Goal: Task Accomplishment & Management: Manage account settings

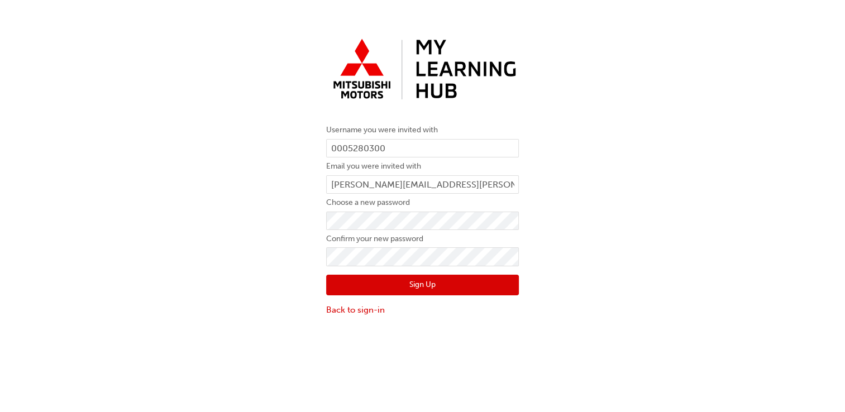
click at [407, 284] on button "Sign Up" at bounding box center [422, 285] width 193 height 21
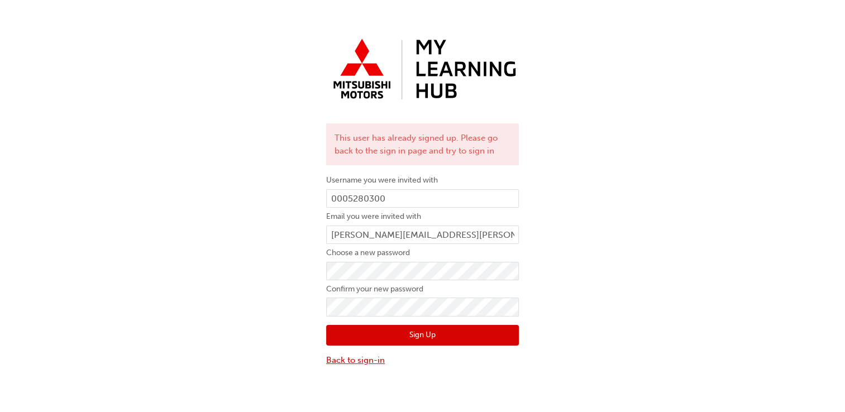
click at [356, 361] on link "Back to sign-in" at bounding box center [422, 360] width 193 height 13
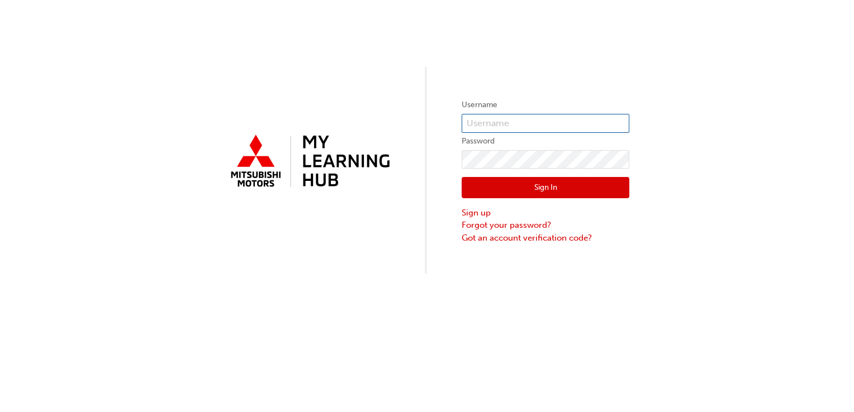
type input "0005280300"
click at [540, 184] on button "Sign In" at bounding box center [545, 187] width 168 height 21
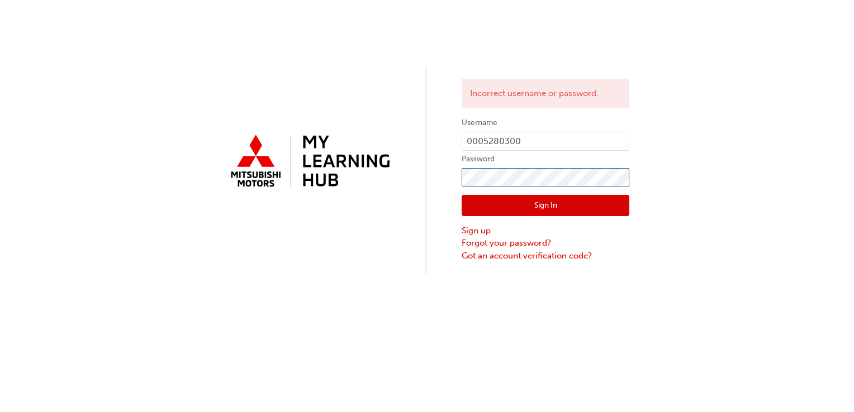
click at [226, 190] on div "Incorrect username or password. Username 0005280300 Password Sign In Sign up Fo…" at bounding box center [427, 137] width 854 height 274
click at [467, 230] on link "Sign up" at bounding box center [545, 231] width 168 height 13
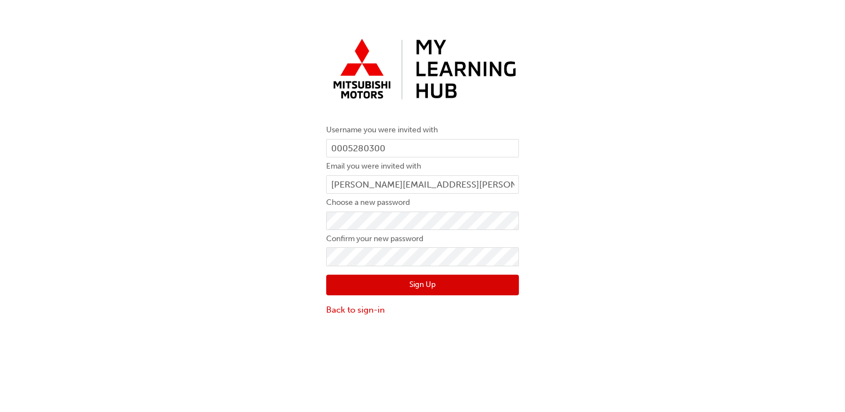
click at [193, 292] on div "Username you were invited with 0005280300 Email you were invited with roderic.a…" at bounding box center [422, 175] width 845 height 300
click at [426, 287] on button "Sign Up" at bounding box center [422, 285] width 193 height 21
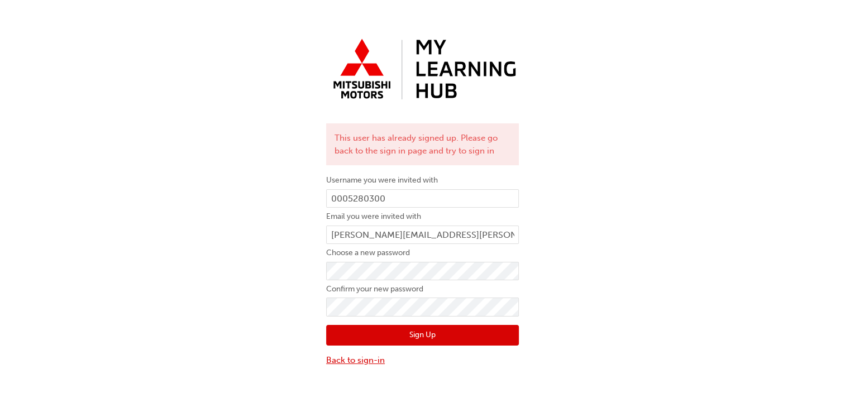
click at [353, 361] on link "Back to sign-in" at bounding box center [422, 360] width 193 height 13
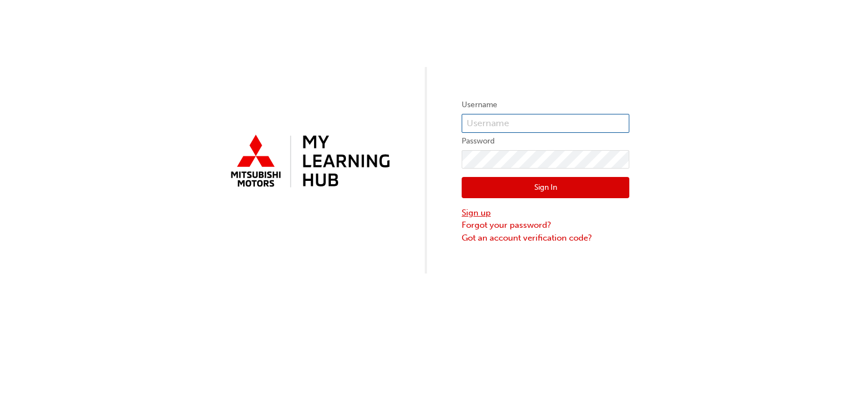
type input "0005280300"
click at [542, 178] on button "Sign In" at bounding box center [545, 187] width 168 height 21
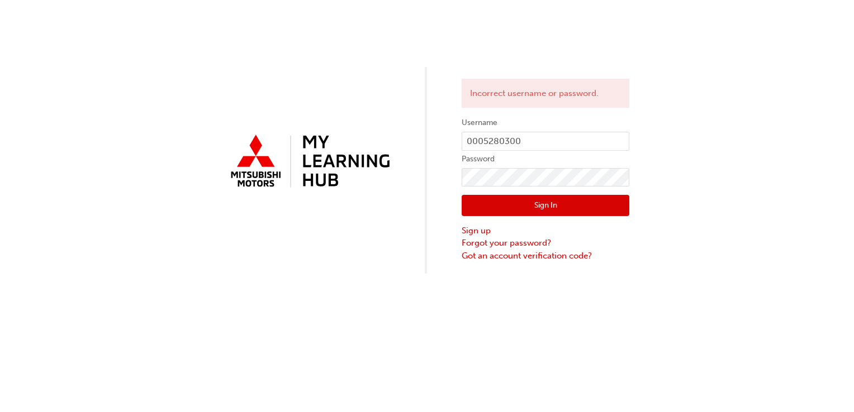
click at [54, 280] on div "Incorrect username or password. Username 0005280300 Password Sign In Sign up Fo…" at bounding box center [427, 206] width 854 height 412
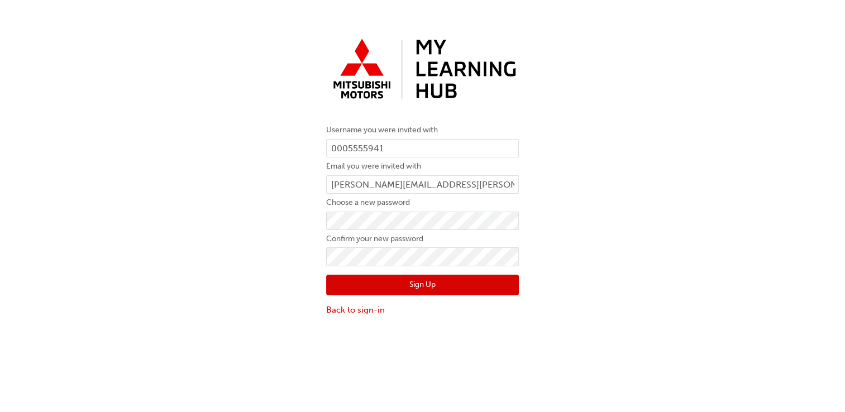
click at [423, 289] on button "Sign Up" at bounding box center [422, 285] width 193 height 21
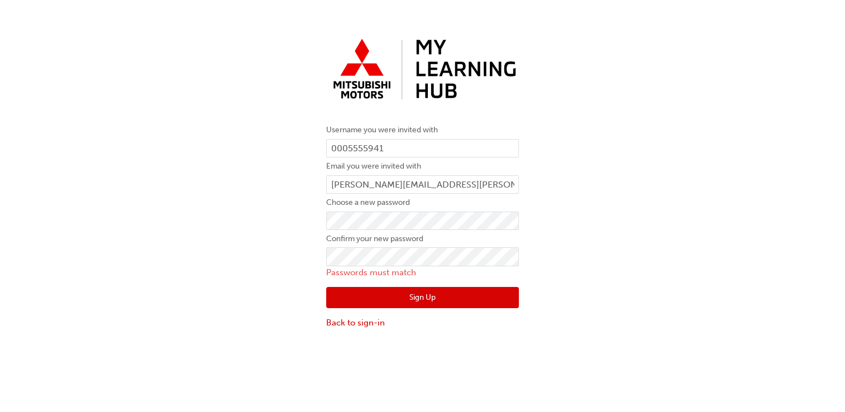
drag, startPoint x: 82, startPoint y: 287, endPoint x: 93, endPoint y: 289, distance: 11.5
click at [84, 287] on div "Username you were invited with 0005555941 Email you were invited with chistophe…" at bounding box center [422, 181] width 845 height 312
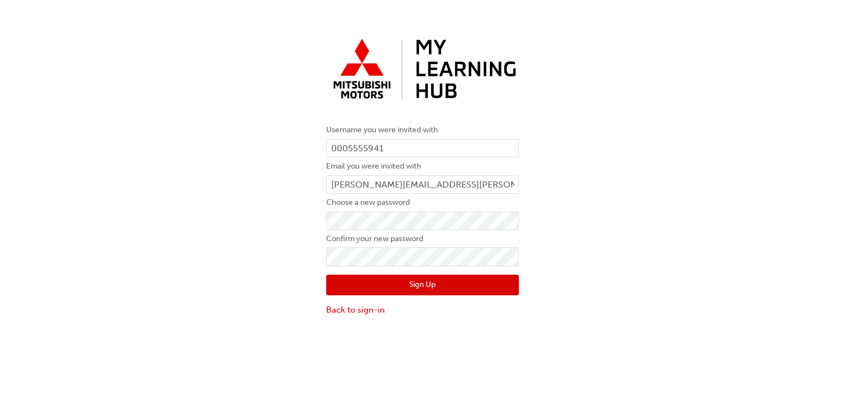
click at [241, 308] on div "Username you were invited with 0005555941 Email you were invited with chistophe…" at bounding box center [422, 175] width 845 height 300
click at [445, 285] on button "Sign Up" at bounding box center [422, 285] width 193 height 21
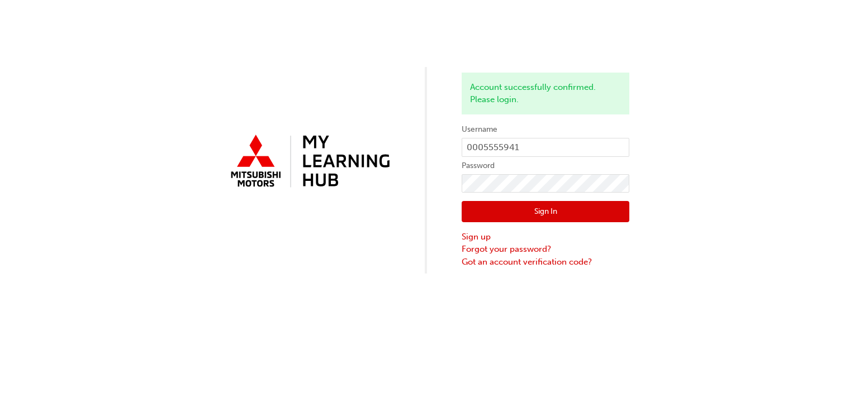
click at [538, 208] on button "Sign In" at bounding box center [545, 211] width 168 height 21
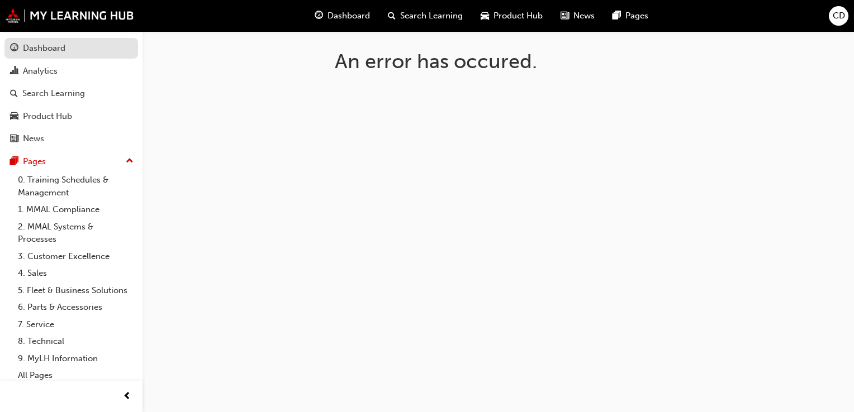
click at [41, 47] on div "Dashboard" at bounding box center [44, 48] width 42 height 13
click at [47, 49] on div "Dashboard" at bounding box center [44, 48] width 42 height 13
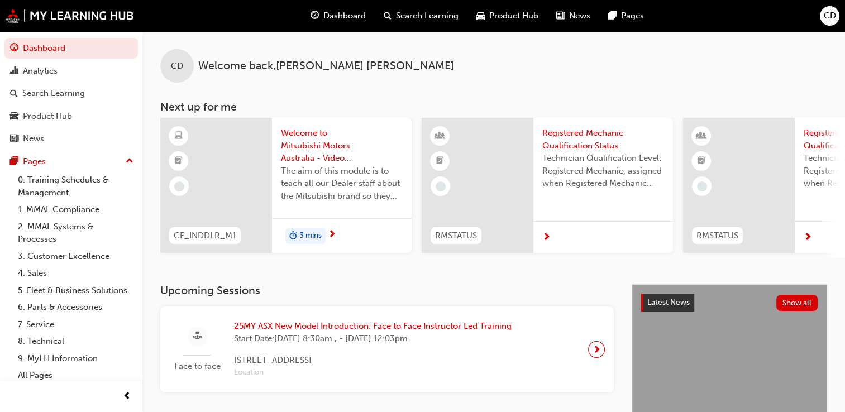
click at [836, 15] on div "CD" at bounding box center [830, 16] width 20 height 20
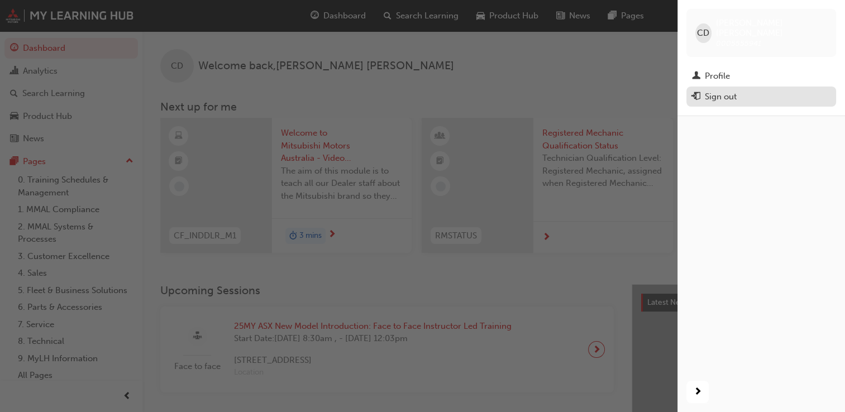
click at [717, 90] on div "Sign out" at bounding box center [721, 96] width 32 height 13
